Goal: Check status: Check status

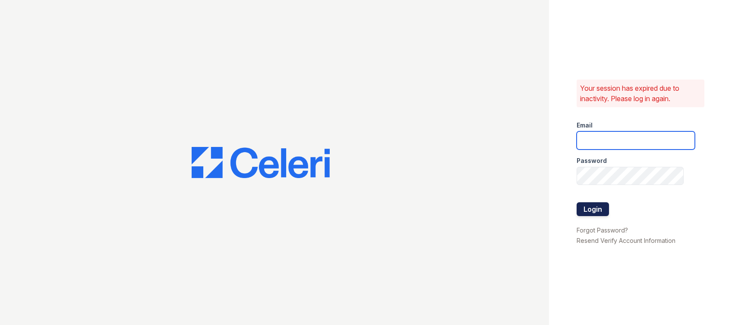
type input "[EMAIL_ADDRESS][DOMAIN_NAME]"
click at [596, 203] on button "Login" at bounding box center [593, 209] width 32 height 14
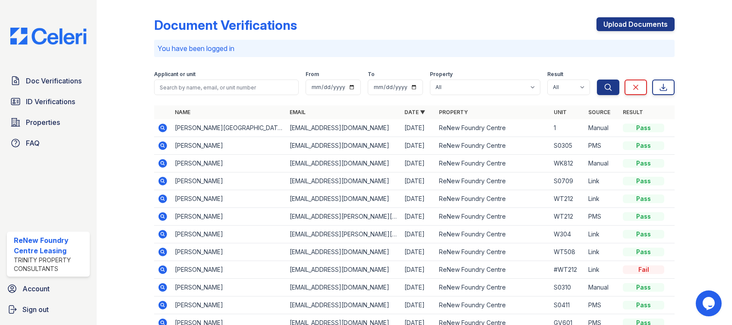
click at [162, 177] on icon at bounding box center [163, 181] width 9 height 9
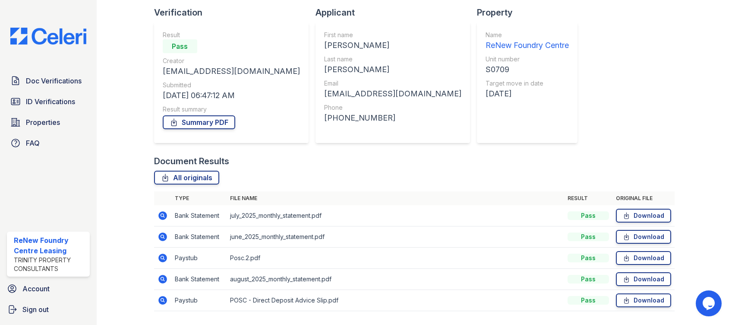
scroll to position [81, 0]
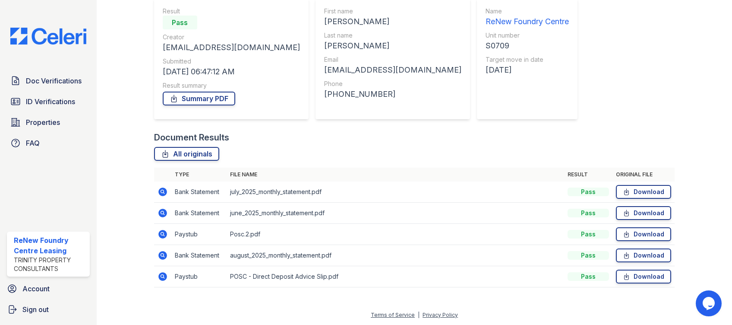
click at [160, 232] on icon at bounding box center [163, 234] width 10 height 10
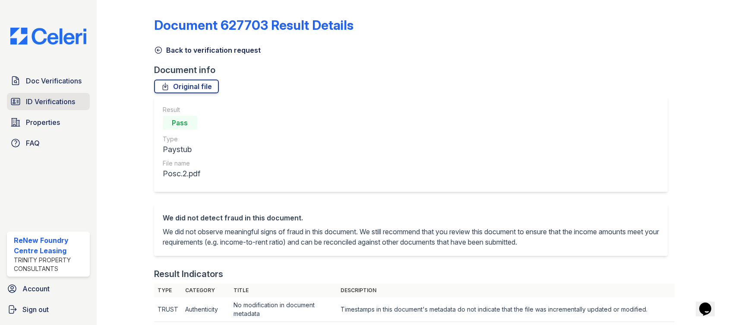
click at [45, 105] on span "ID Verifications" at bounding box center [50, 101] width 49 height 10
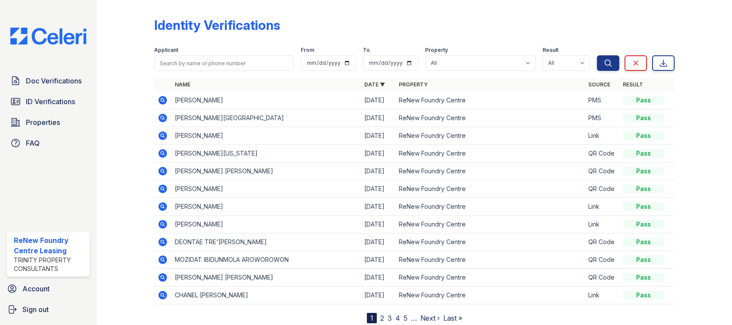
click at [227, 72] on form "Applicant From To Property All ReNew Foundry Centre Result All Pass Fail Cautio…" at bounding box center [414, 57] width 521 height 35
click at [227, 62] on input "search" at bounding box center [224, 63] width 140 height 16
type input "edward"
click at [597, 55] on button "Search" at bounding box center [608, 63] width 22 height 16
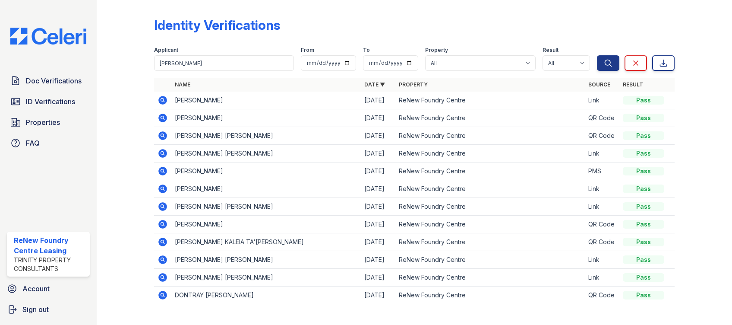
click at [161, 96] on icon at bounding box center [163, 100] width 10 height 10
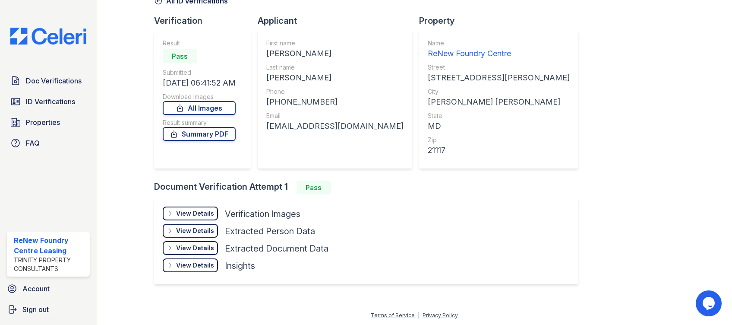
click at [183, 214] on div "View Details" at bounding box center [195, 213] width 38 height 9
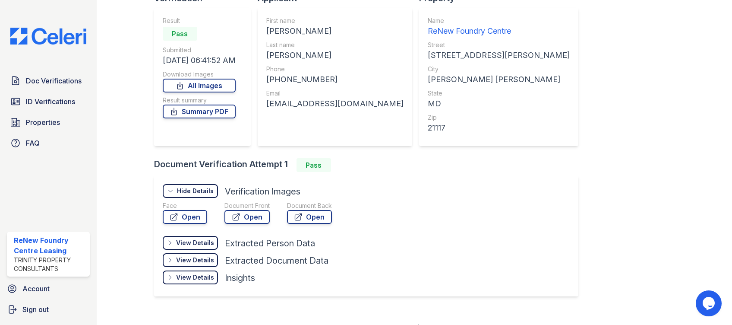
scroll to position [84, 0]
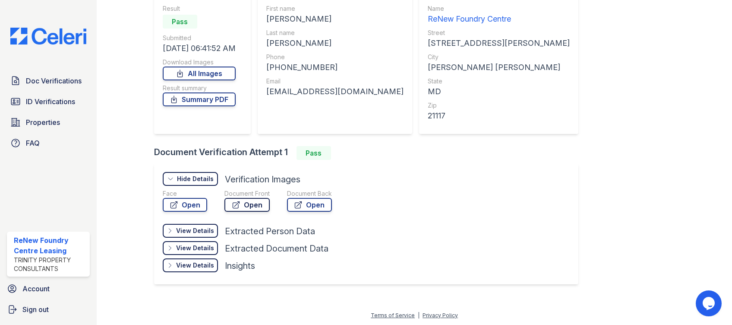
click at [225, 203] on link "Open" at bounding box center [247, 205] width 45 height 14
click at [181, 200] on link "Open" at bounding box center [185, 205] width 44 height 14
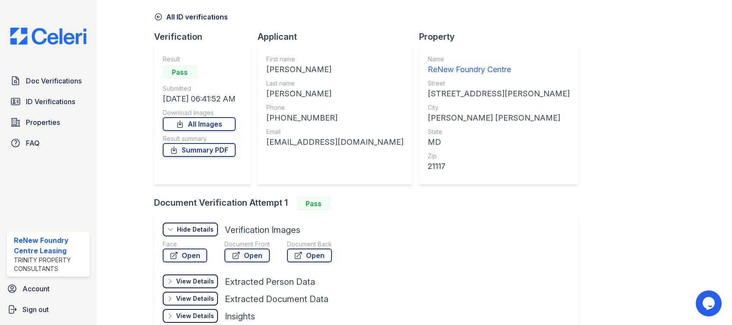
scroll to position [0, 0]
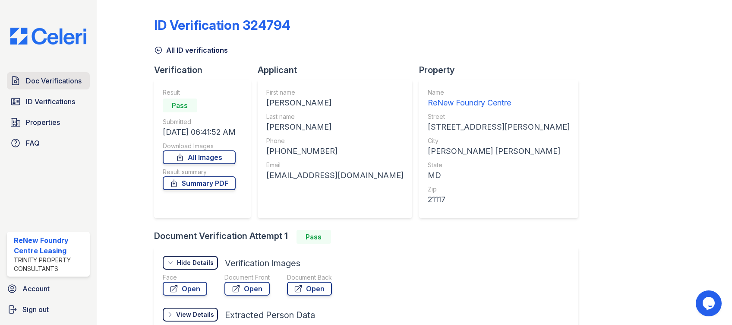
click at [69, 83] on span "Doc Verifications" at bounding box center [54, 81] width 56 height 10
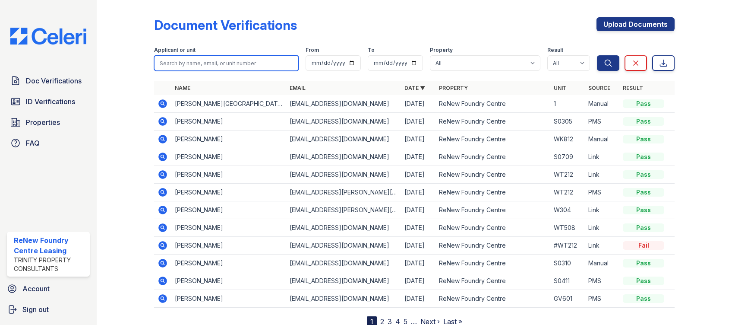
click at [244, 58] on input "search" at bounding box center [226, 63] width 145 height 16
type input "ayers"
click at [597, 55] on button "Search" at bounding box center [608, 63] width 22 height 16
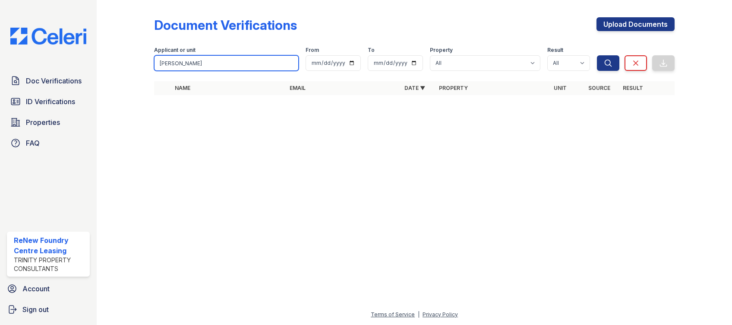
click at [187, 58] on input "ayers" at bounding box center [226, 63] width 145 height 16
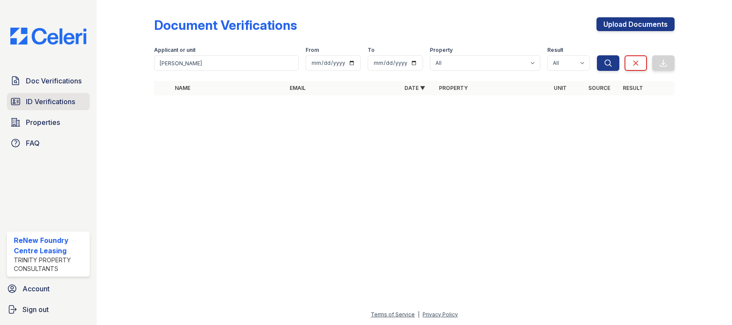
click at [62, 93] on link "ID Verifications" at bounding box center [48, 101] width 83 height 17
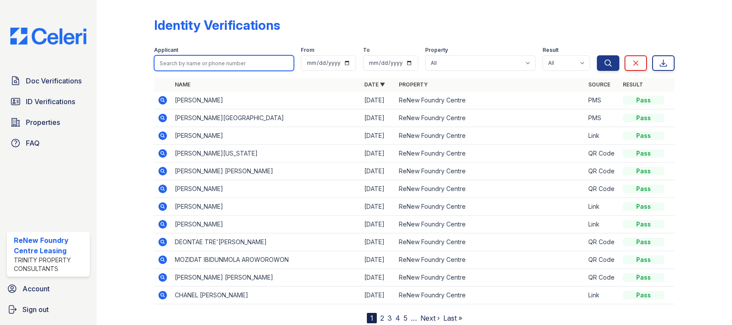
click at [190, 59] on input "search" at bounding box center [224, 63] width 140 height 16
type input "ayers"
click at [597, 55] on button "Search" at bounding box center [608, 63] width 22 height 16
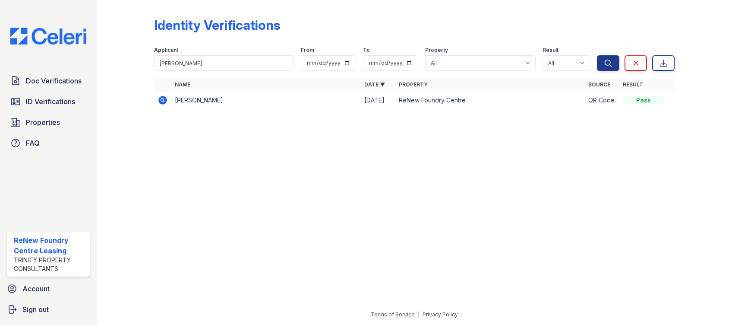
click at [161, 100] on icon at bounding box center [163, 100] width 10 height 10
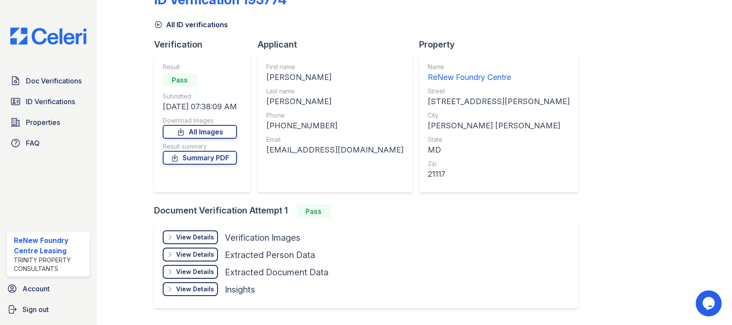
scroll to position [49, 0]
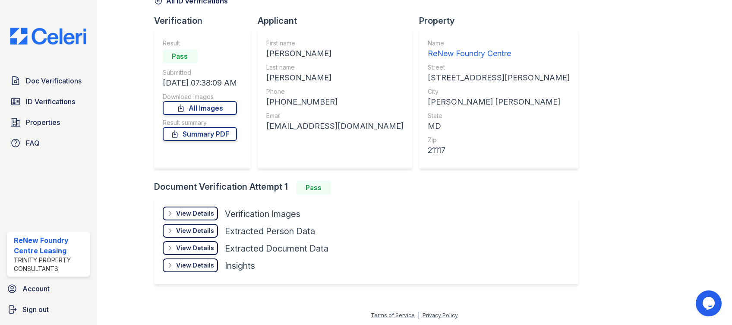
click at [192, 210] on div "View Details" at bounding box center [195, 213] width 38 height 9
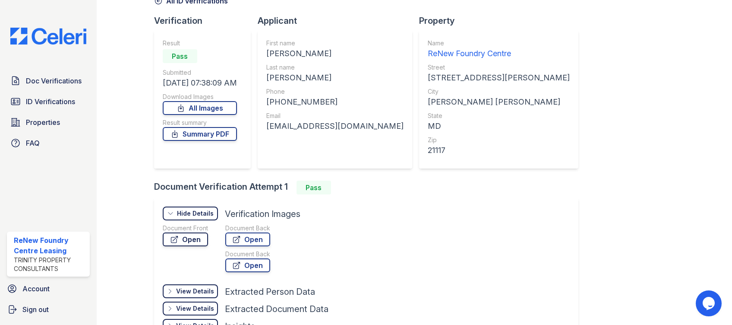
click at [197, 235] on link "Open" at bounding box center [185, 239] width 45 height 14
click at [250, 237] on link "Open" at bounding box center [247, 239] width 45 height 14
